Goal: Find specific page/section: Find specific page/section

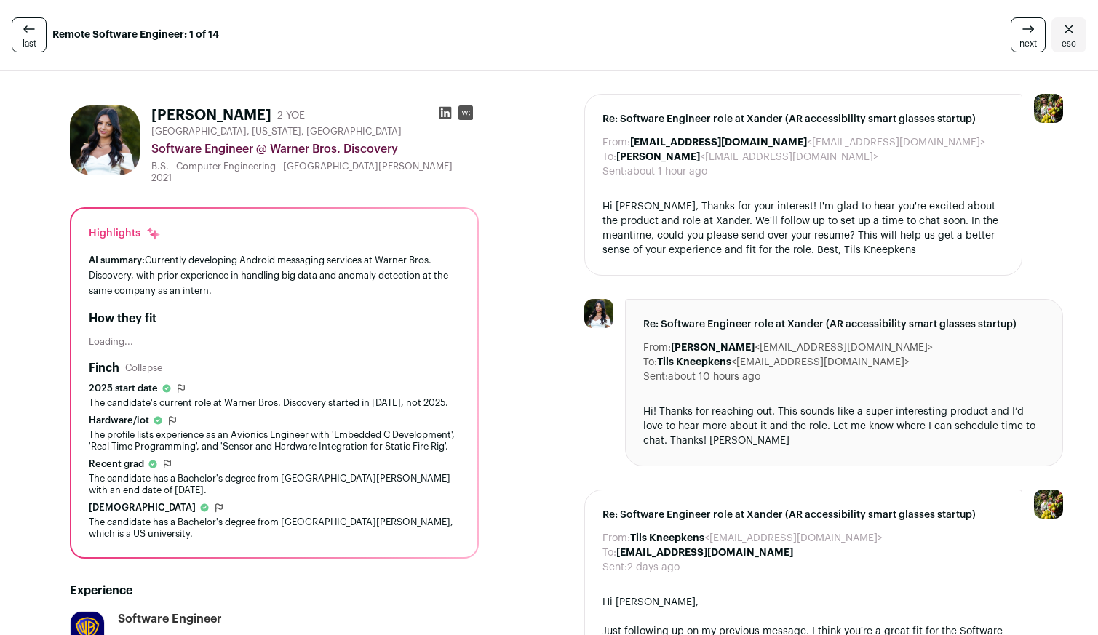
click at [94, 151] on img at bounding box center [105, 141] width 70 height 70
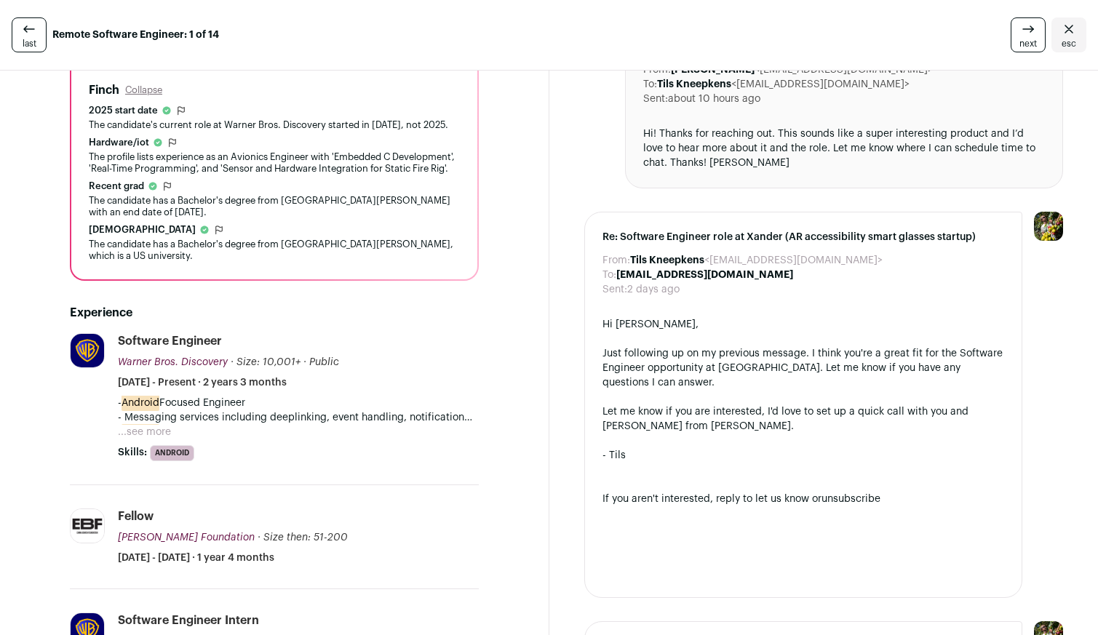
scroll to position [279, 0]
click at [157, 432] on button "...see more" at bounding box center [144, 431] width 53 height 15
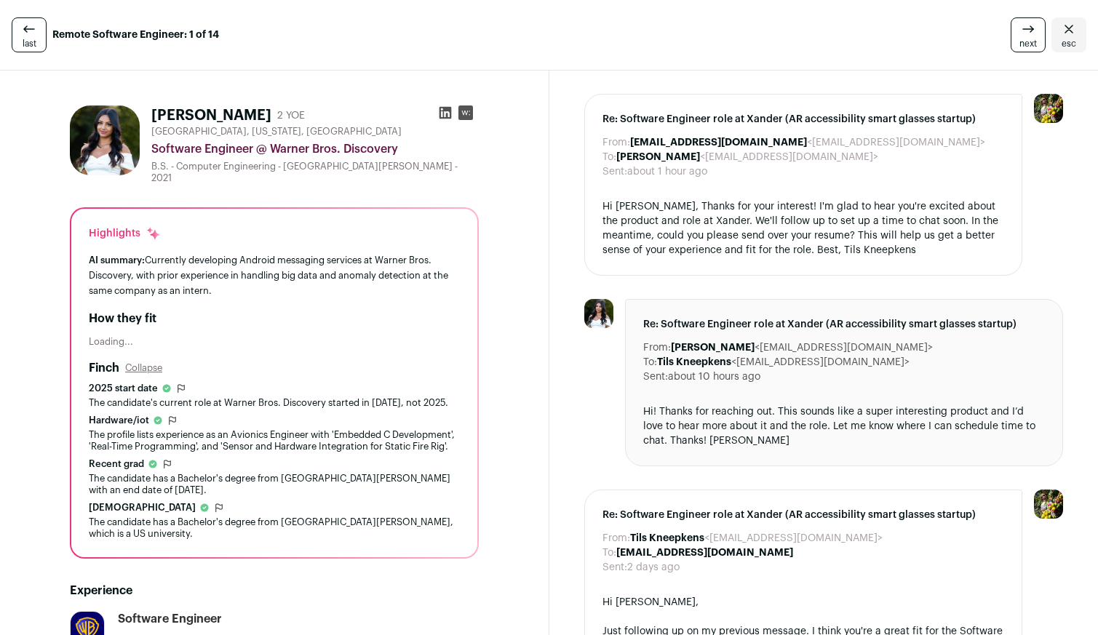
scroll to position [0, 0]
click at [438, 113] on icon at bounding box center [445, 113] width 15 height 15
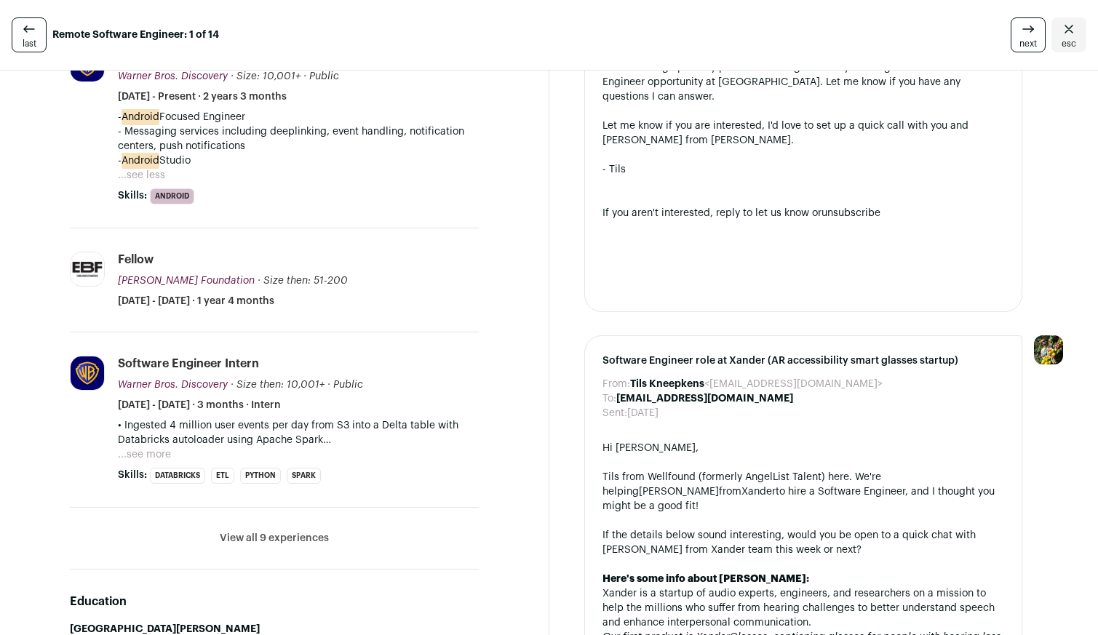
scroll to position [571, 0]
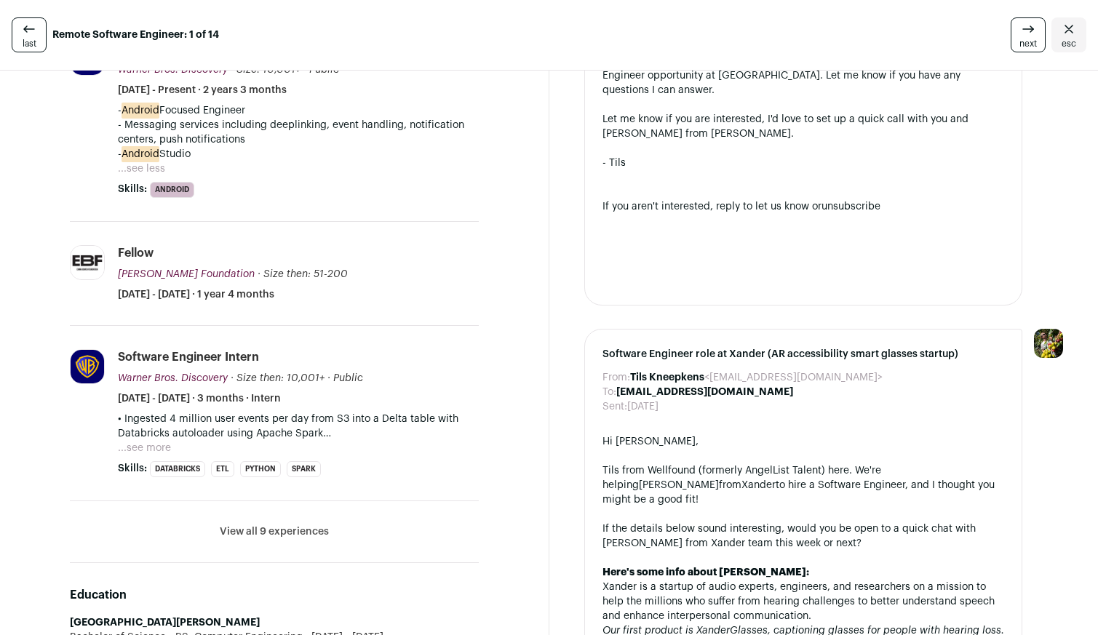
click at [276, 532] on button "View all 9 experiences" at bounding box center [274, 532] width 109 height 15
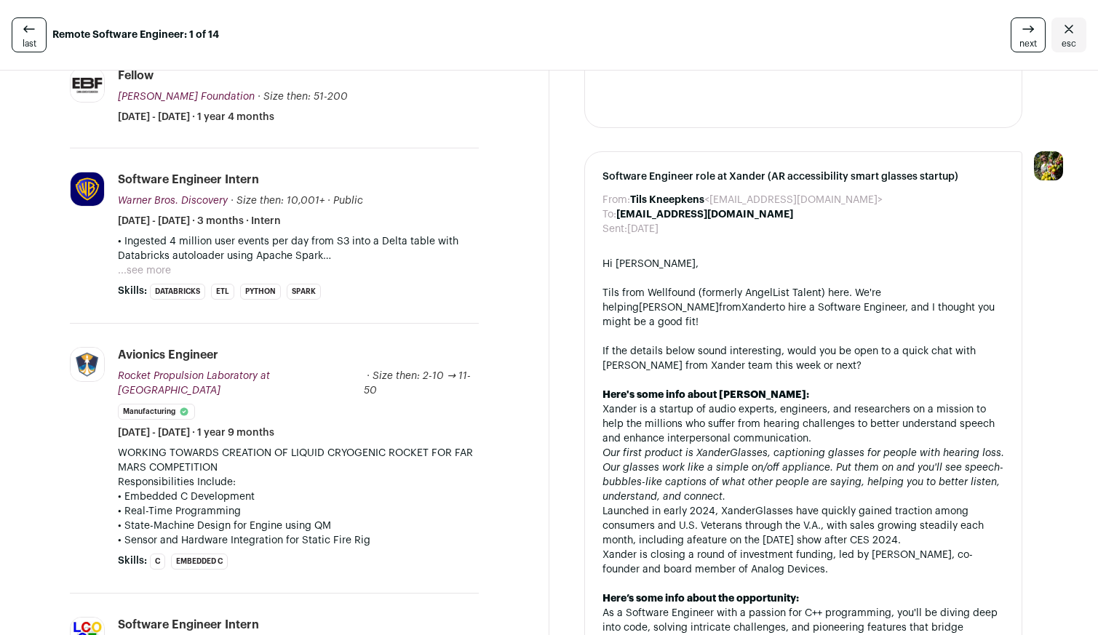
scroll to position [755, 0]
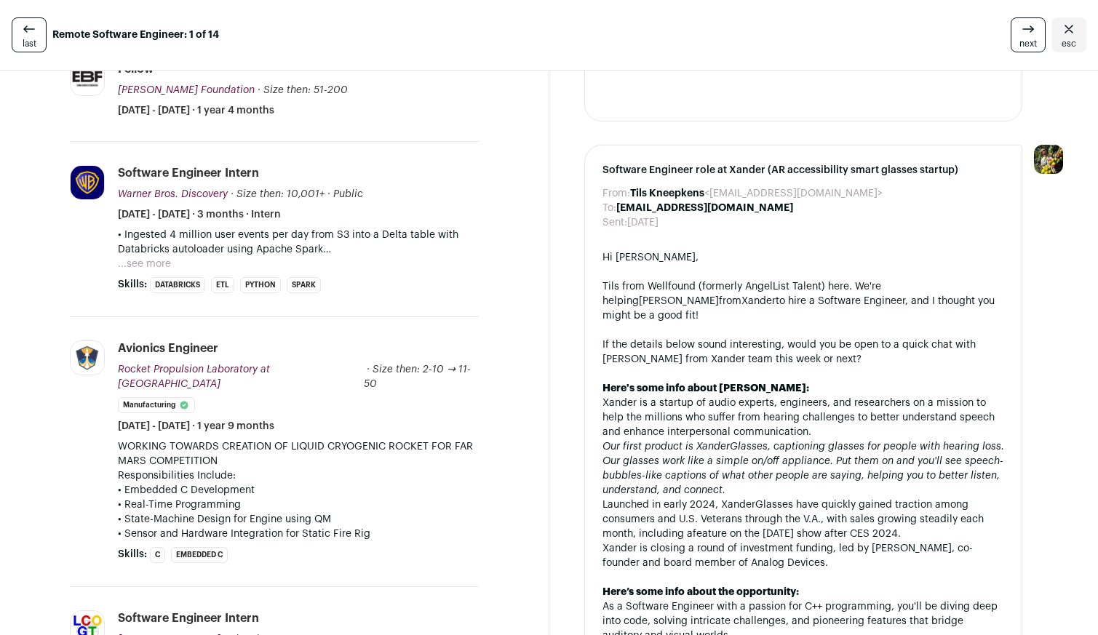
click at [145, 266] on button "...see more" at bounding box center [144, 264] width 53 height 15
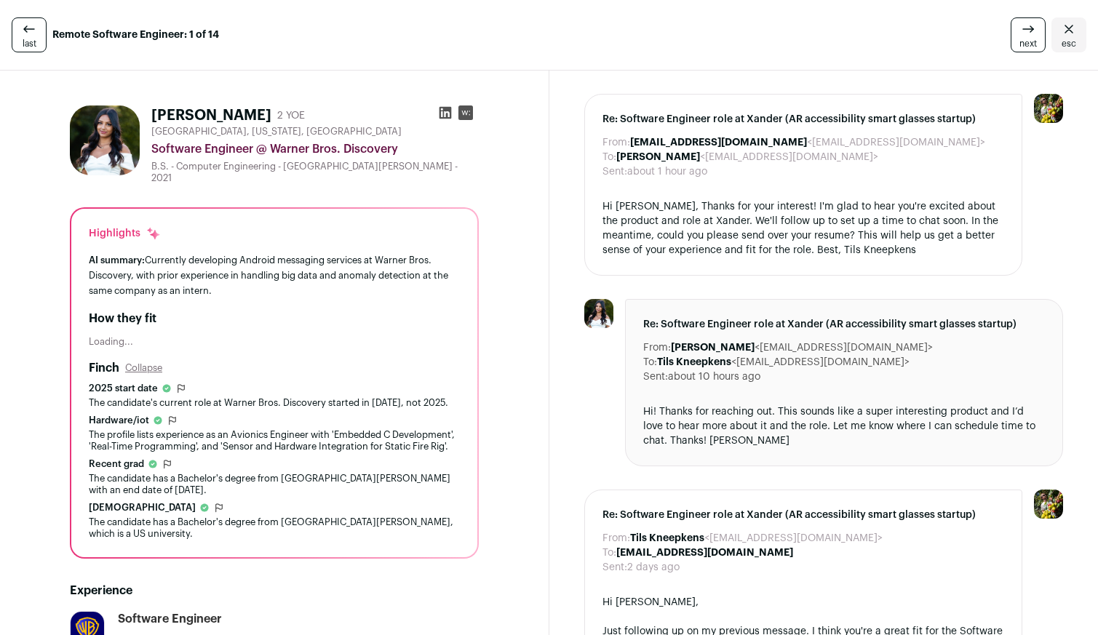
scroll to position [0, 0]
click at [1066, 40] on span "esc" at bounding box center [1069, 44] width 15 height 12
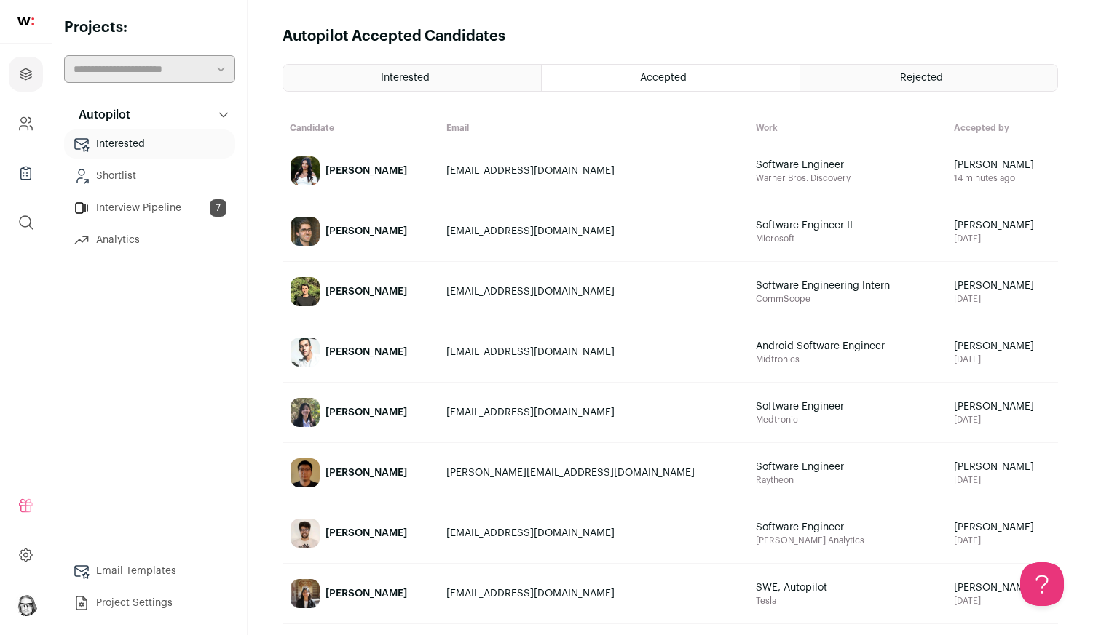
click at [127, 213] on link "Interview Pipeline 7" at bounding box center [149, 208] width 171 height 29
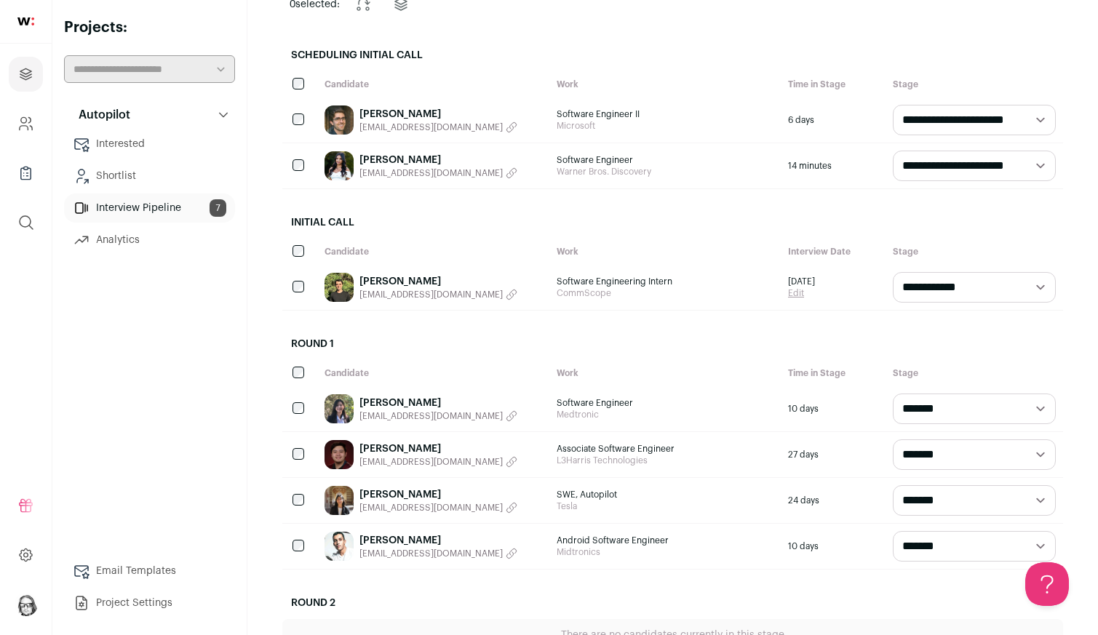
scroll to position [182, 0]
